Goal: Participate in discussion: Answer question/provide support

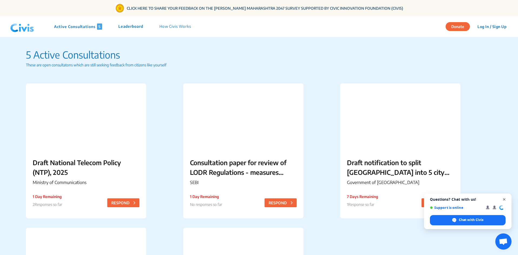
click at [503, 199] on span "Open chat" at bounding box center [504, 199] width 7 height 7
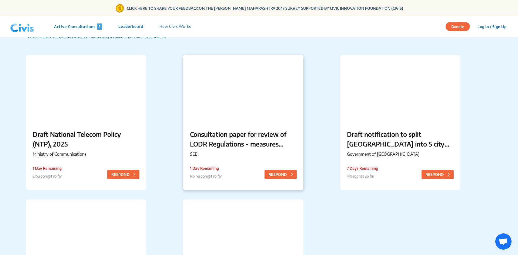
scroll to position [27, 0]
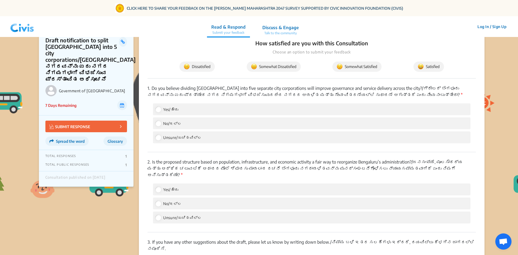
scroll to position [621, 0]
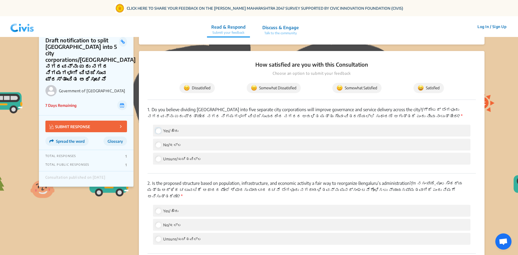
click at [157, 128] on input "Yes/ಹೌದು" at bounding box center [158, 130] width 5 height 5
radio input "true"
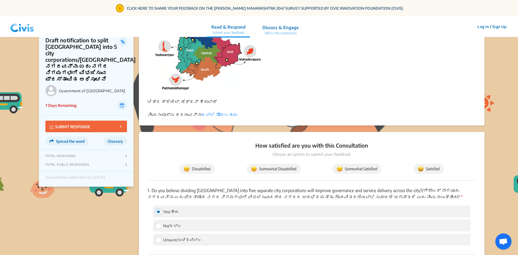
scroll to position [648, 0]
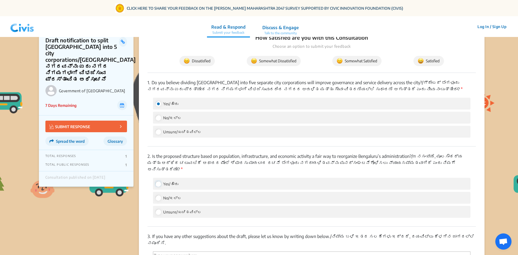
click at [159, 181] on input "Yes/ಹೌದು" at bounding box center [158, 183] width 5 height 5
radio input "true"
